Goal: Communication & Community: Ask a question

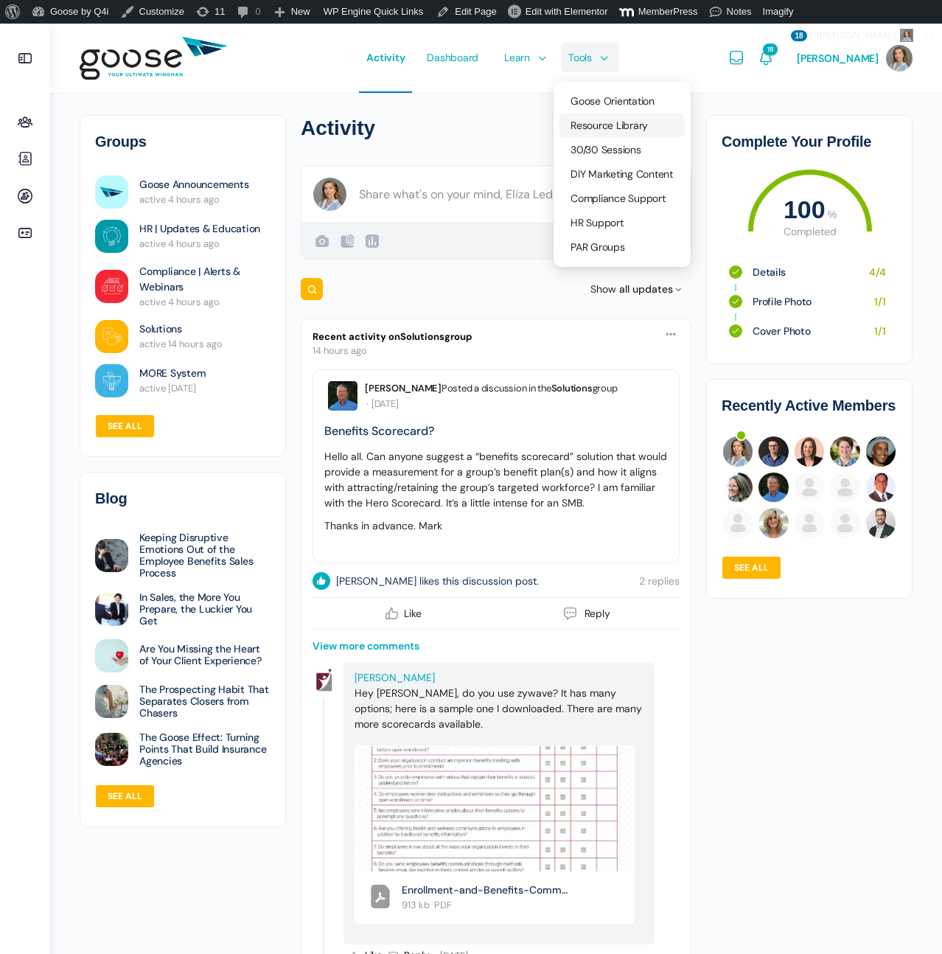
click at [607, 119] on span "Resource Library" at bounding box center [609, 125] width 77 height 13
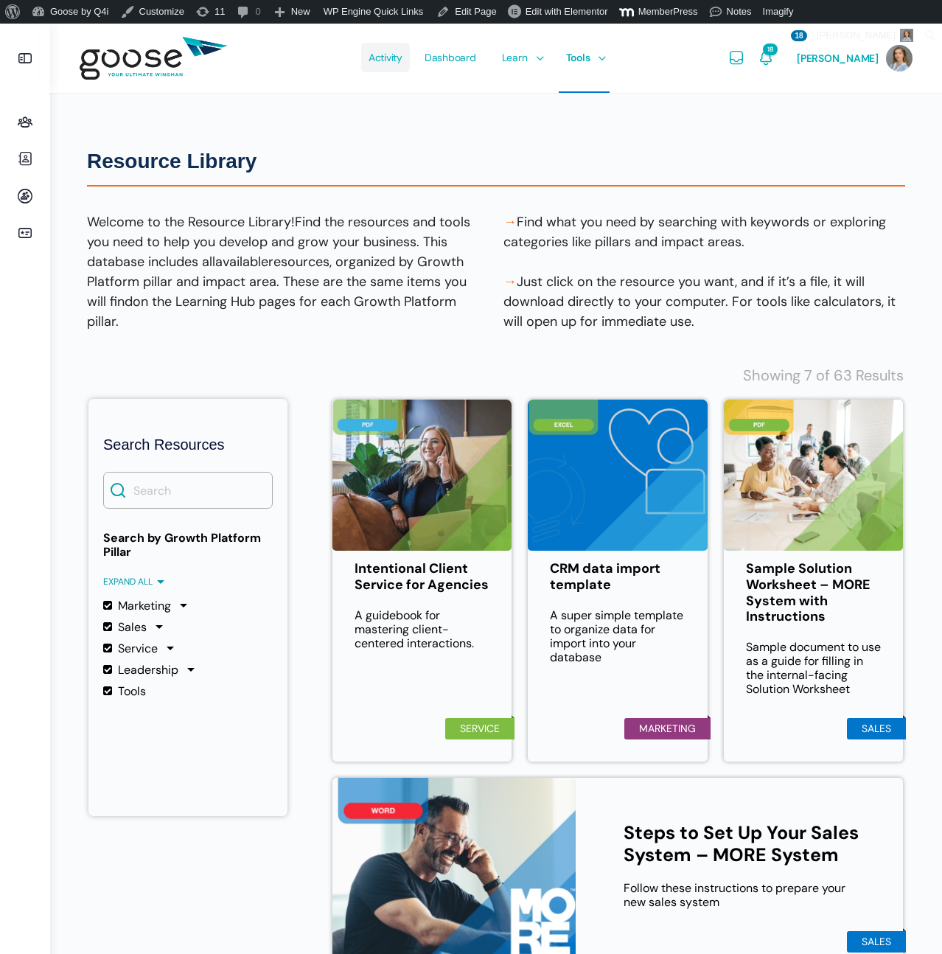
click at [402, 57] on span "Activity" at bounding box center [386, 57] width 34 height 69
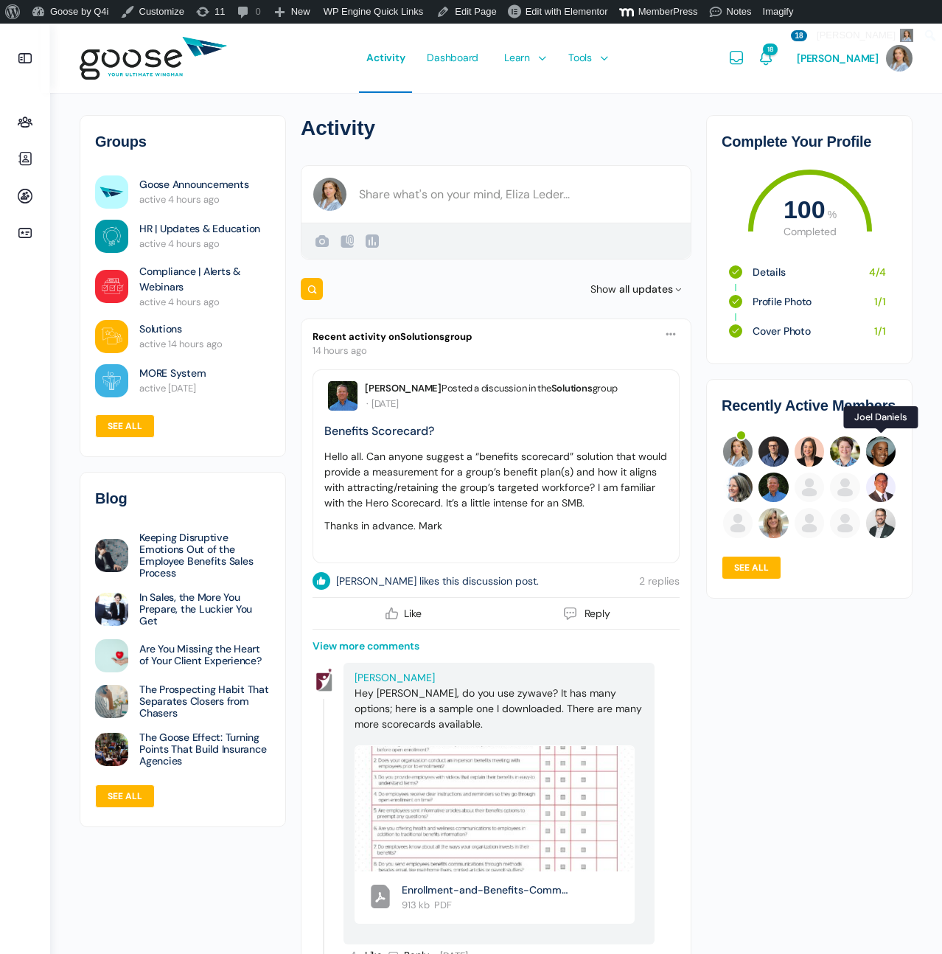
click at [885, 444] on img at bounding box center [880, 450] width 29 height 29
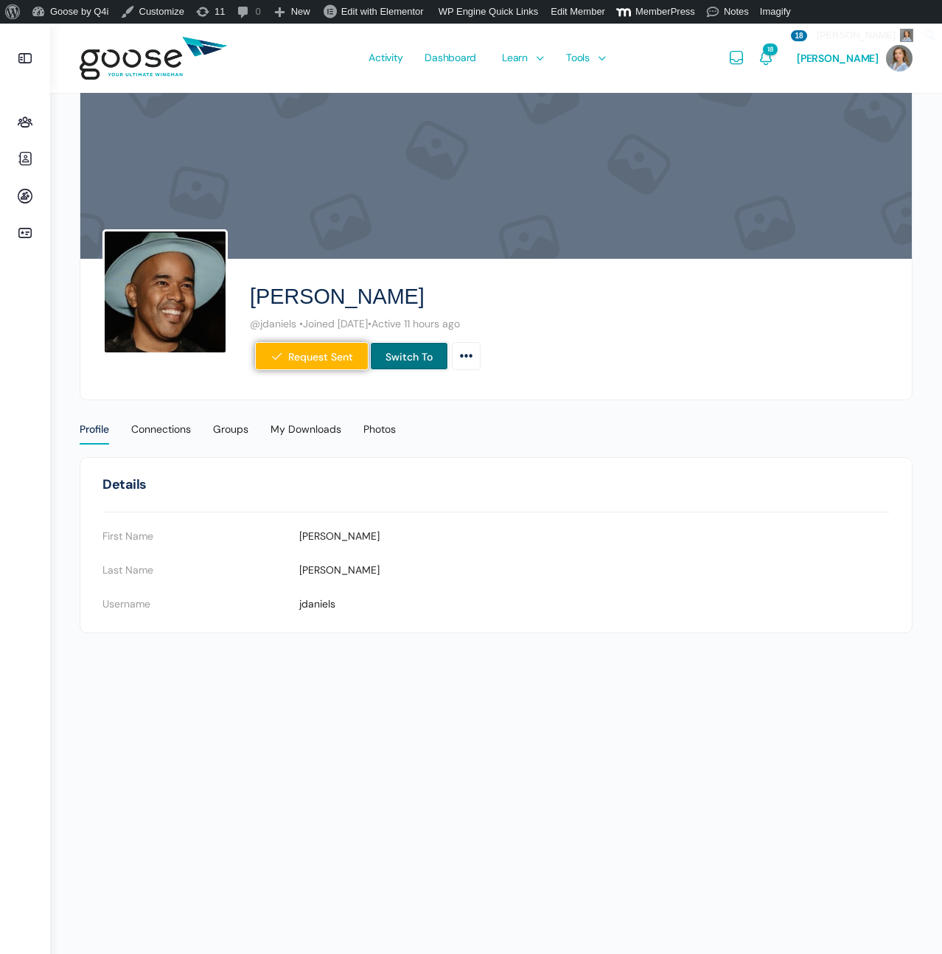
click at [411, 354] on link "Switch To" at bounding box center [409, 356] width 78 height 28
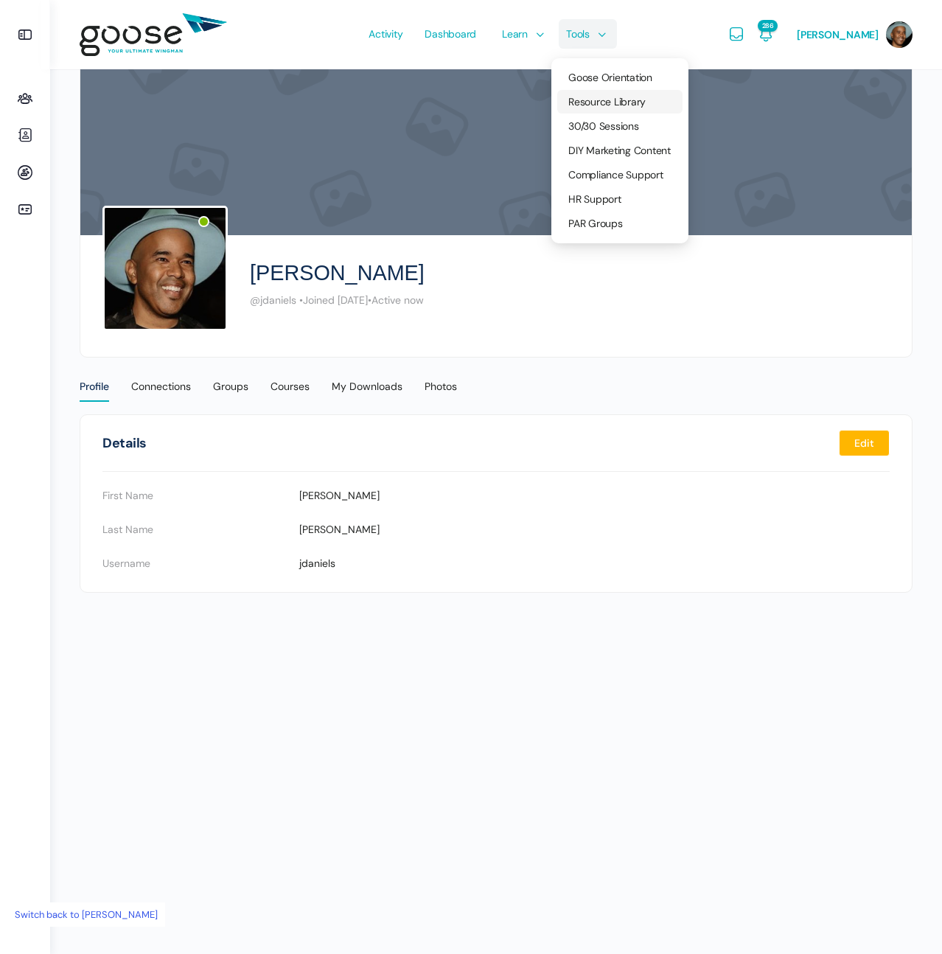
click at [598, 100] on span "Resource Library" at bounding box center [606, 101] width 77 height 13
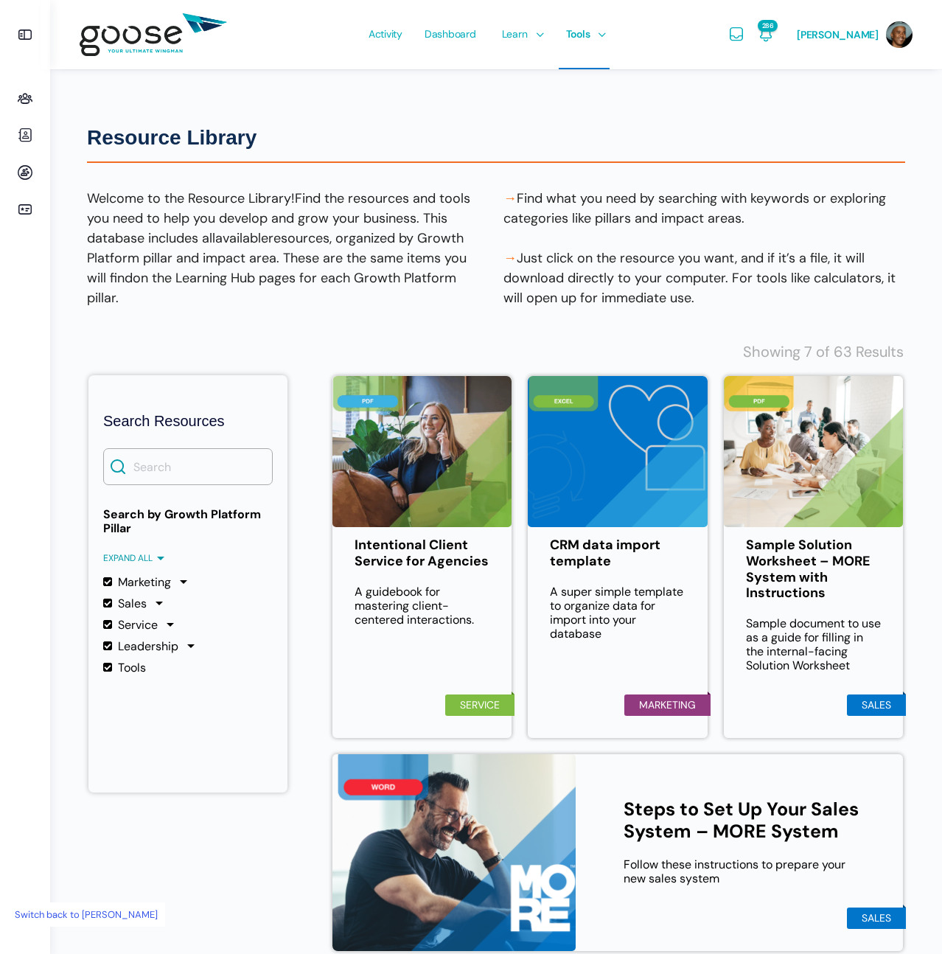
scroll to position [1, 0]
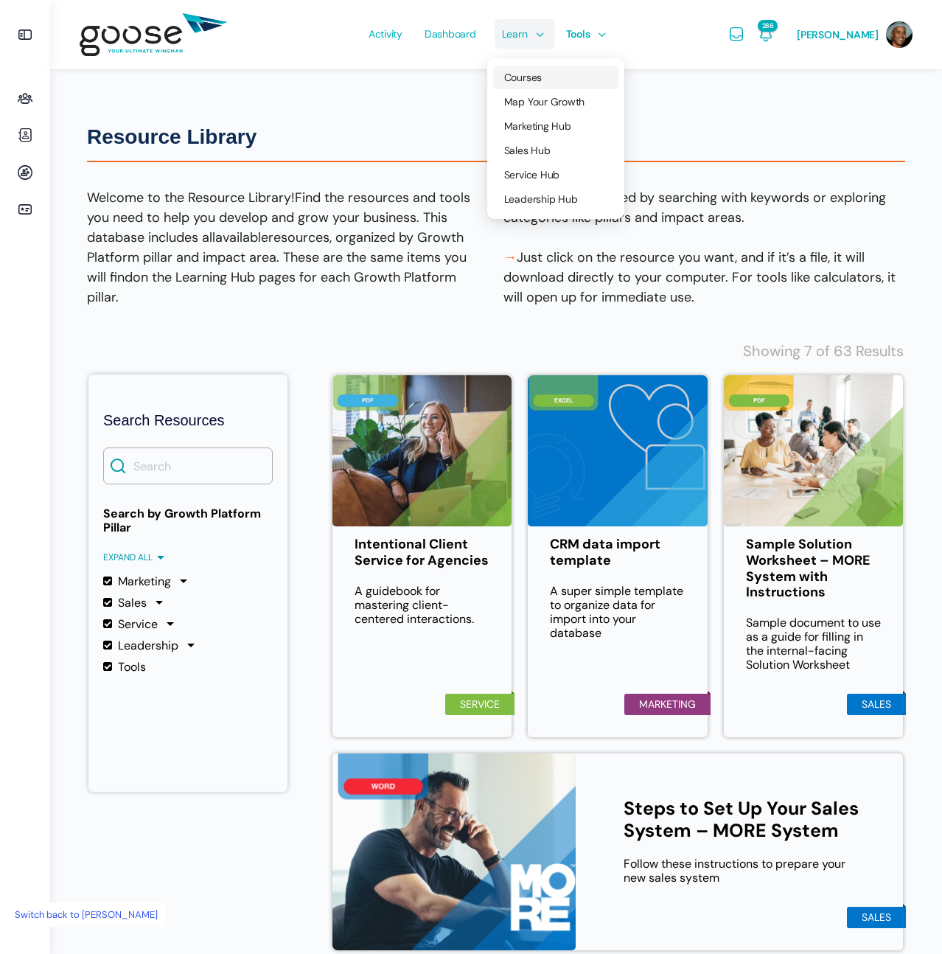
click at [538, 77] on span "Courses" at bounding box center [523, 77] width 38 height 13
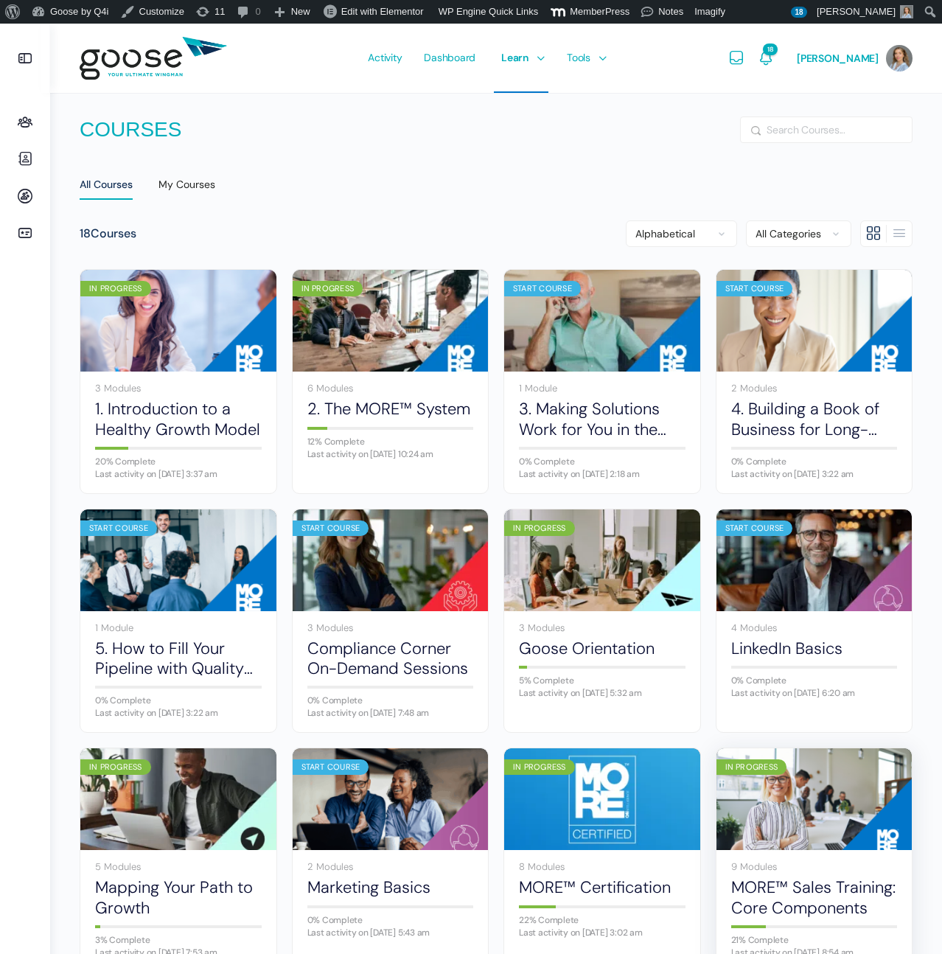
scroll to position [11, 0]
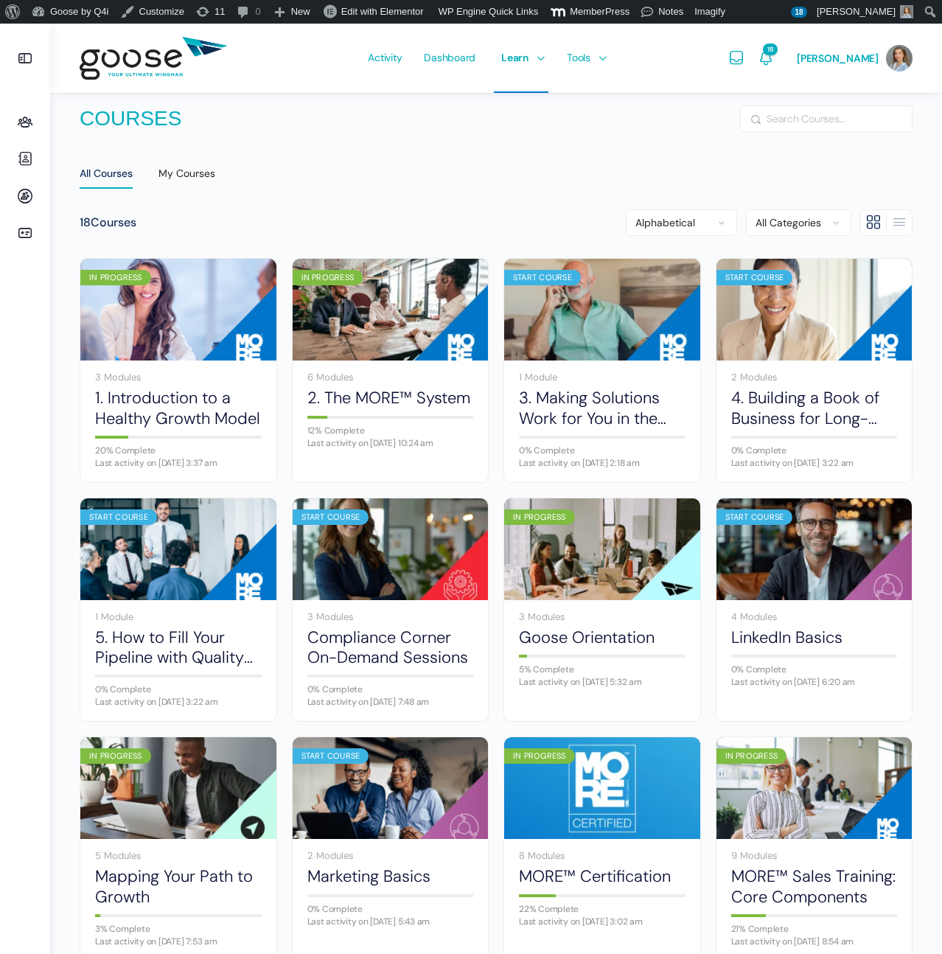
click at [618, 336] on img at bounding box center [602, 310] width 196 height 130
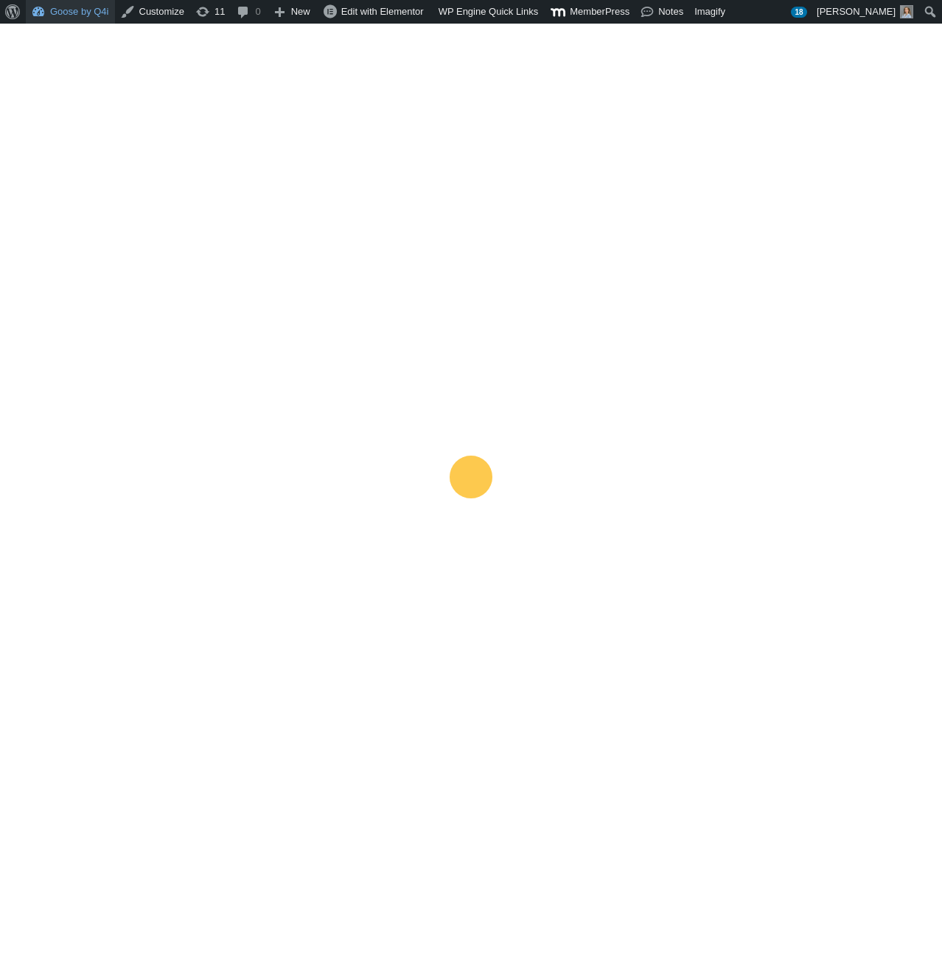
scroll to position [0, 0]
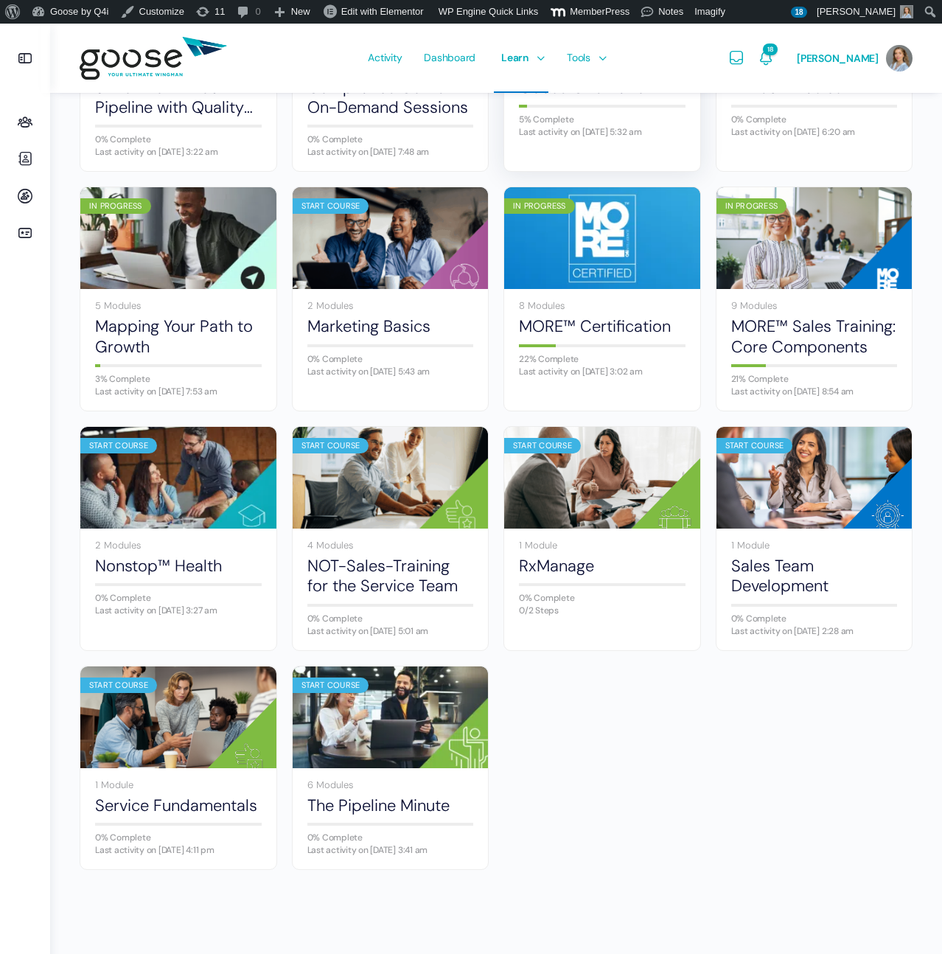
scroll to position [579, 0]
click at [794, 559] on link "Sales Team Development" at bounding box center [814, 576] width 167 height 41
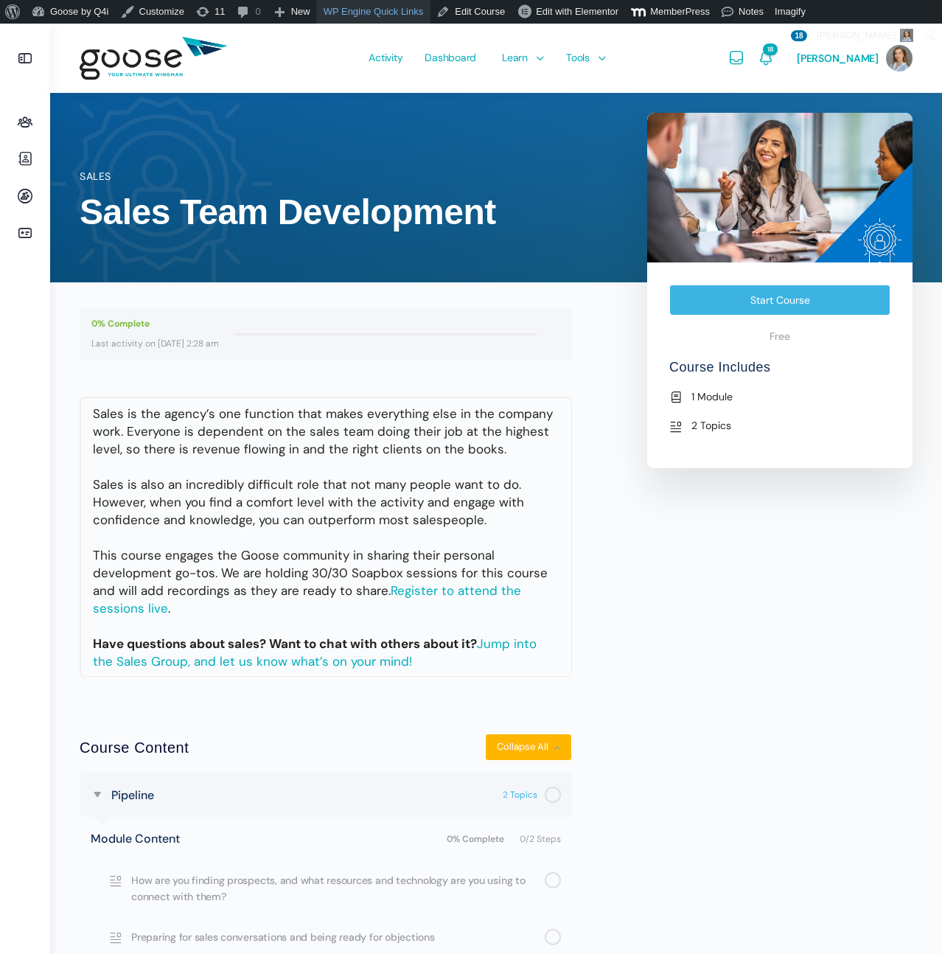
scroll to position [10, 0]
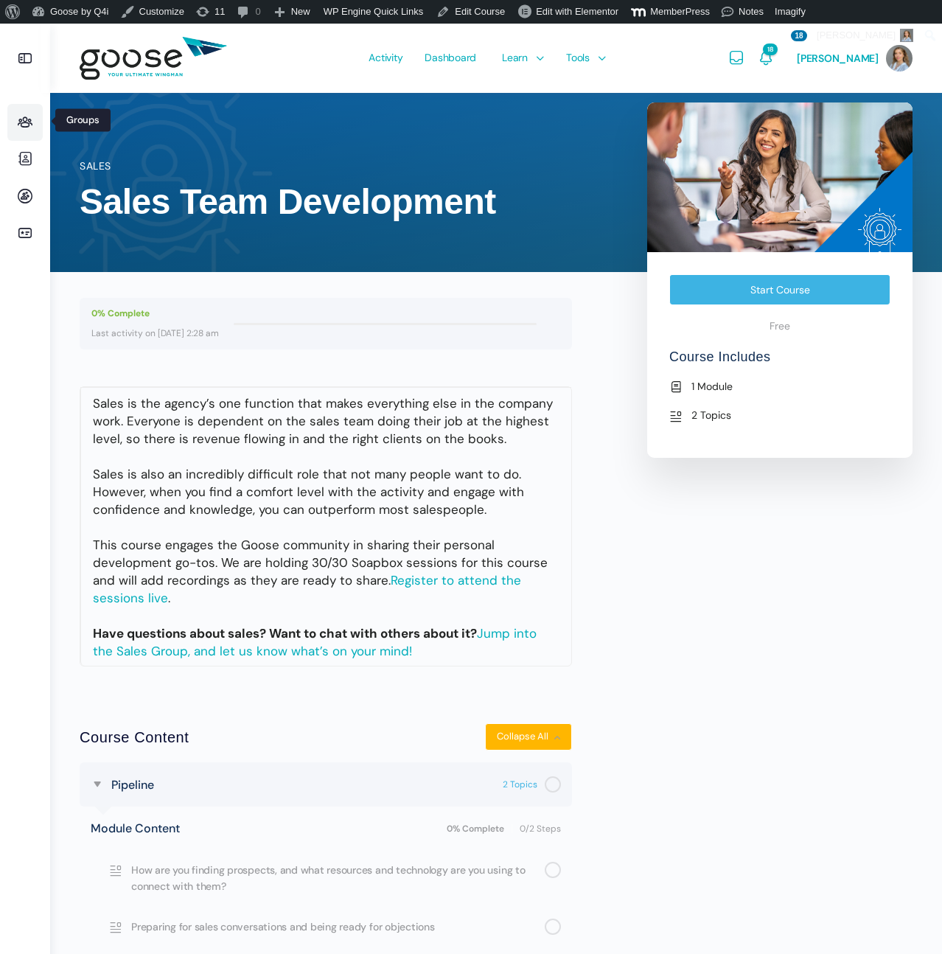
click at [29, 128] on icon at bounding box center [24, 123] width 35 height 18
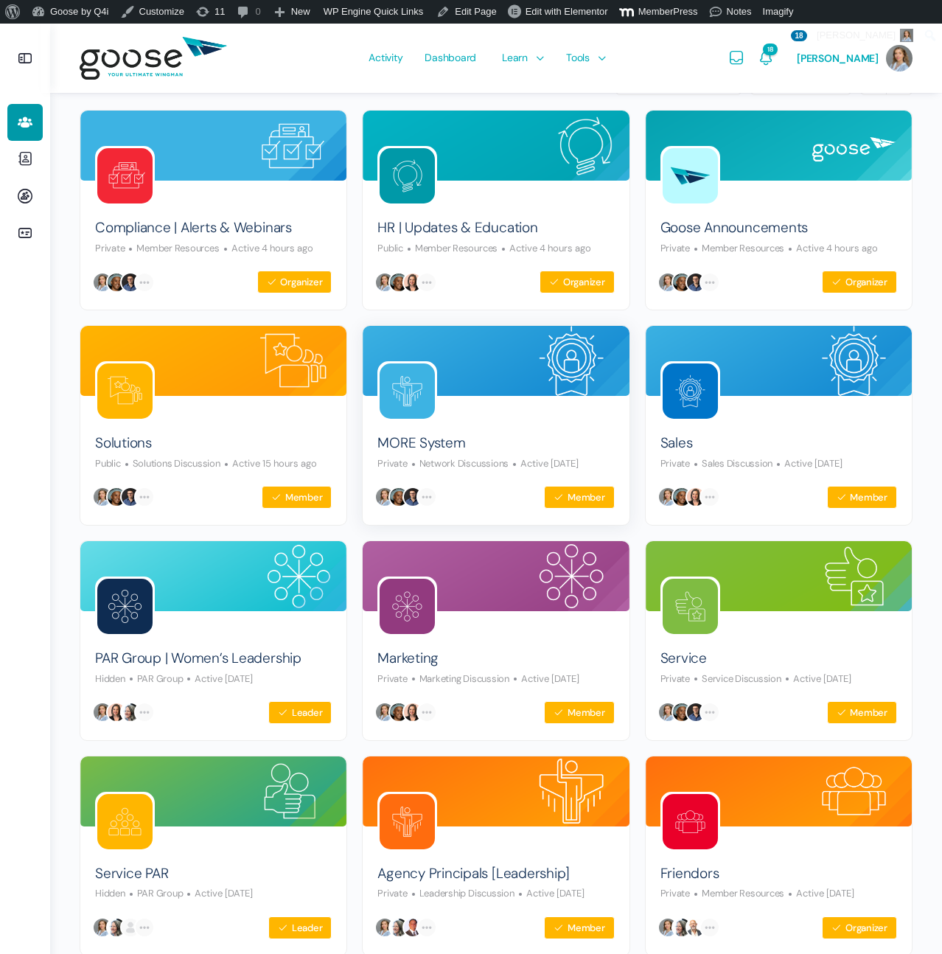
scroll to position [136, 0]
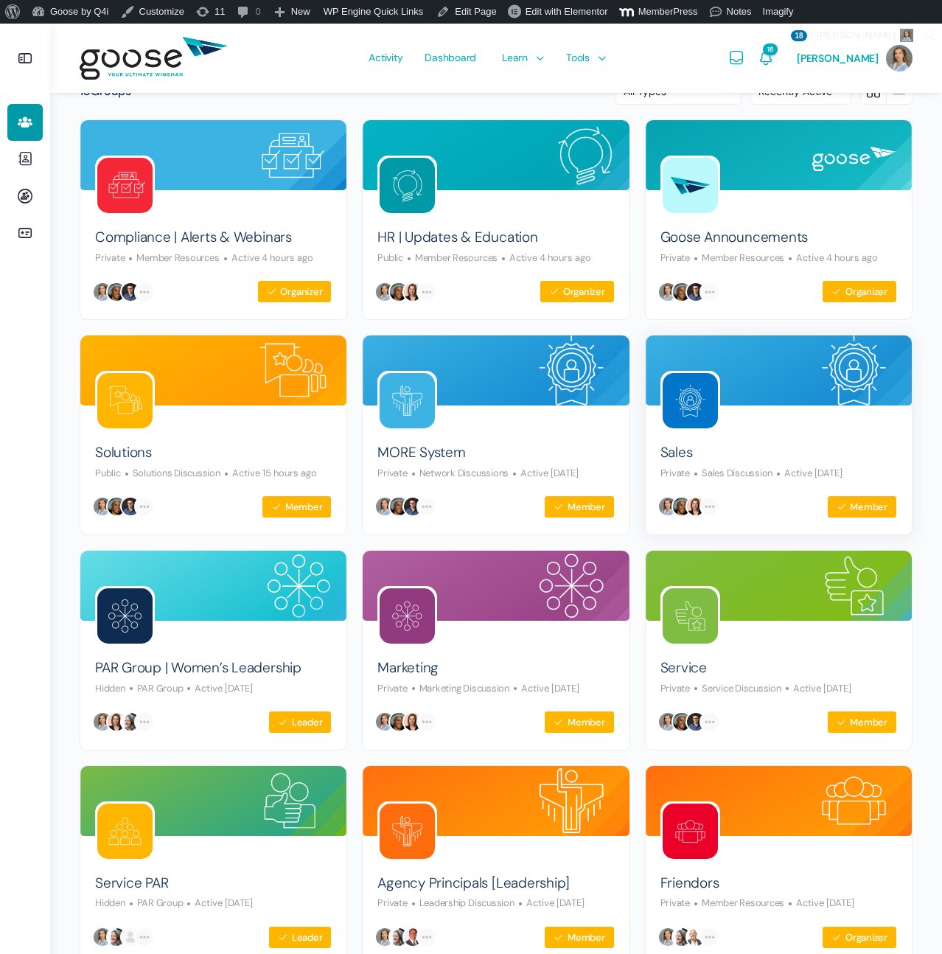
click at [719, 422] on link at bounding box center [690, 401] width 60 height 60
click at [688, 458] on link "Sales" at bounding box center [676, 453] width 32 height 20
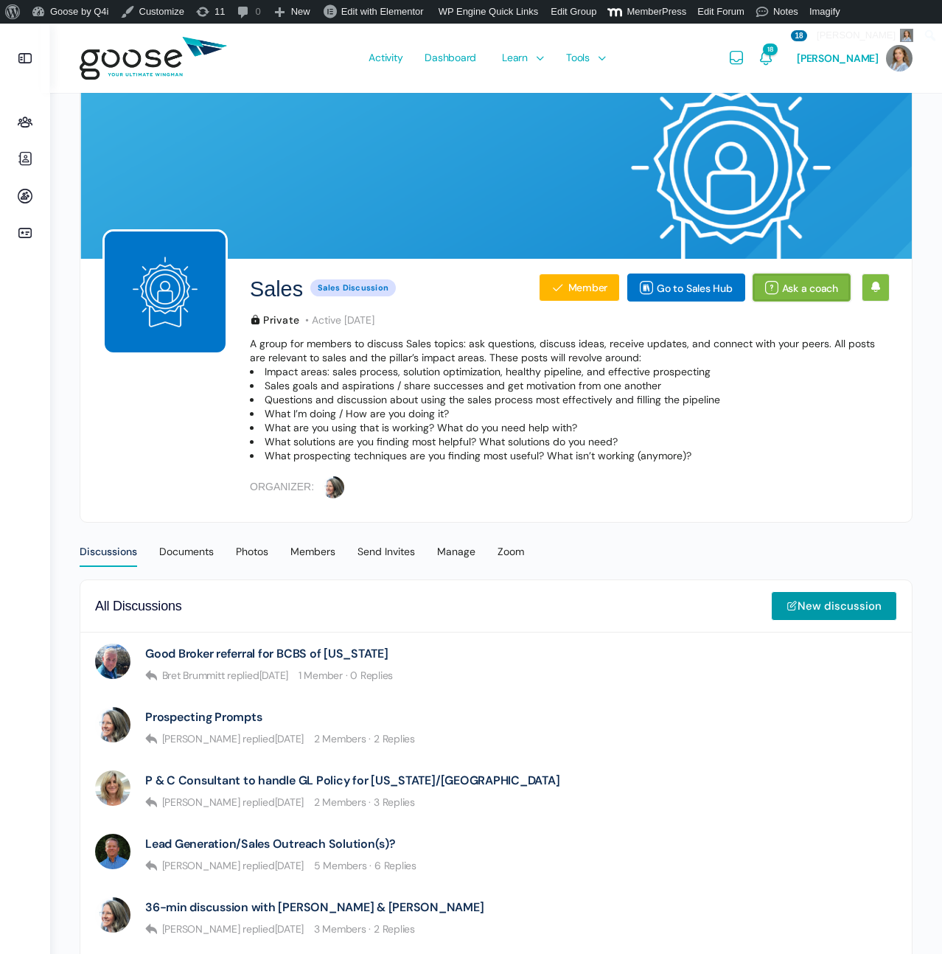
click at [806, 285] on link "Ask a coach" at bounding box center [802, 287] width 98 height 28
